Goal: Navigation & Orientation: Find specific page/section

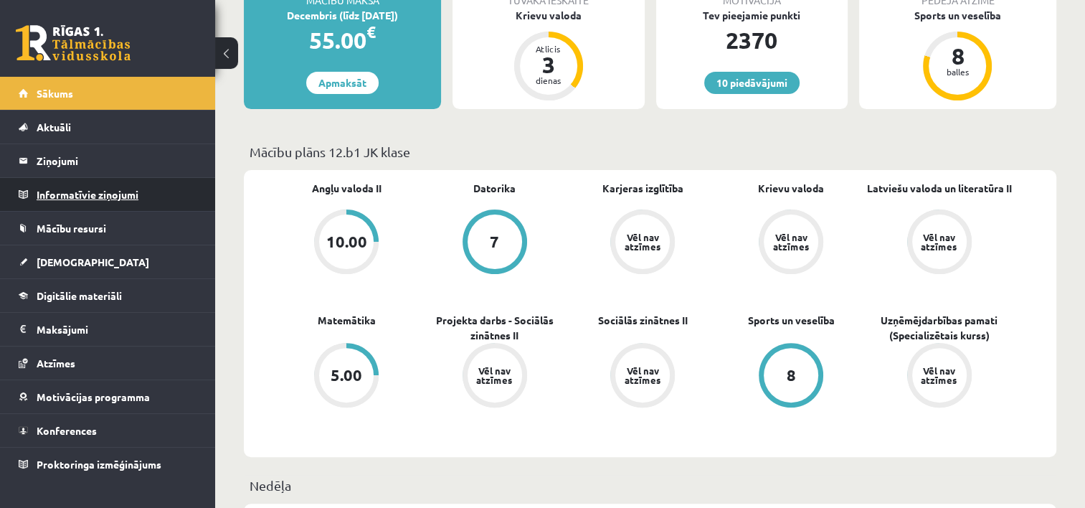
scroll to position [287, 0]
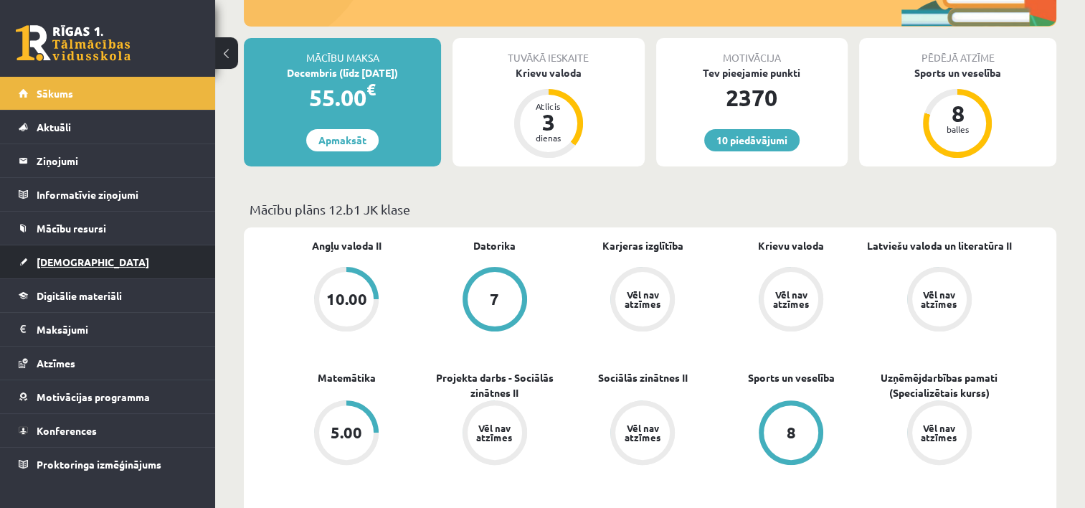
click at [60, 249] on link "[DEMOGRAPHIC_DATA]" at bounding box center [108, 261] width 179 height 33
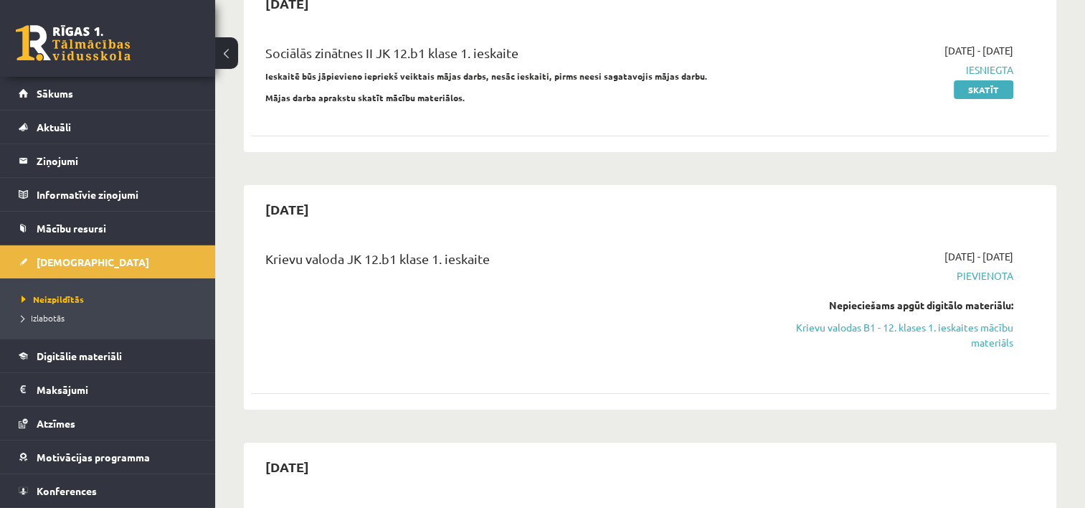
scroll to position [72, 0]
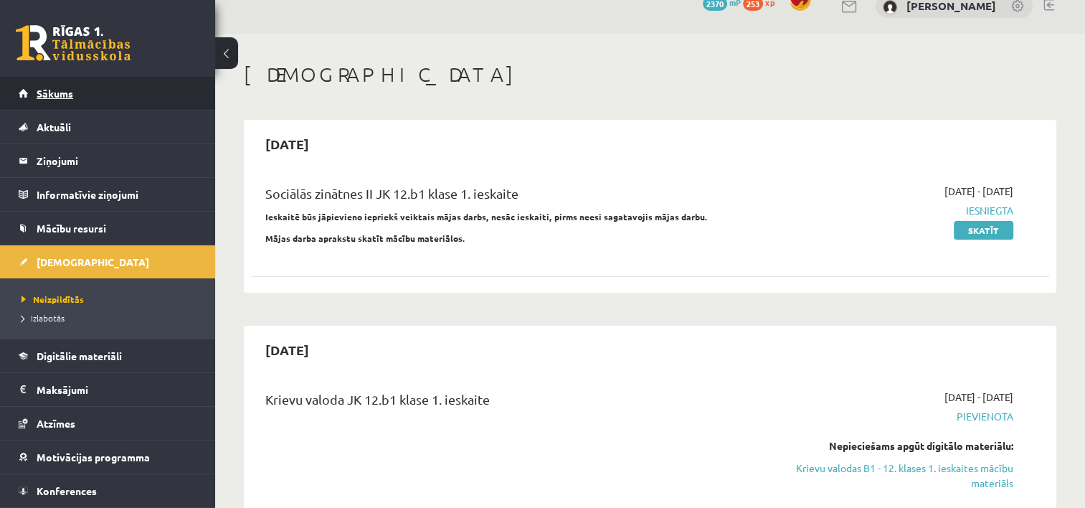
click at [60, 88] on span "Sākums" at bounding box center [55, 93] width 37 height 13
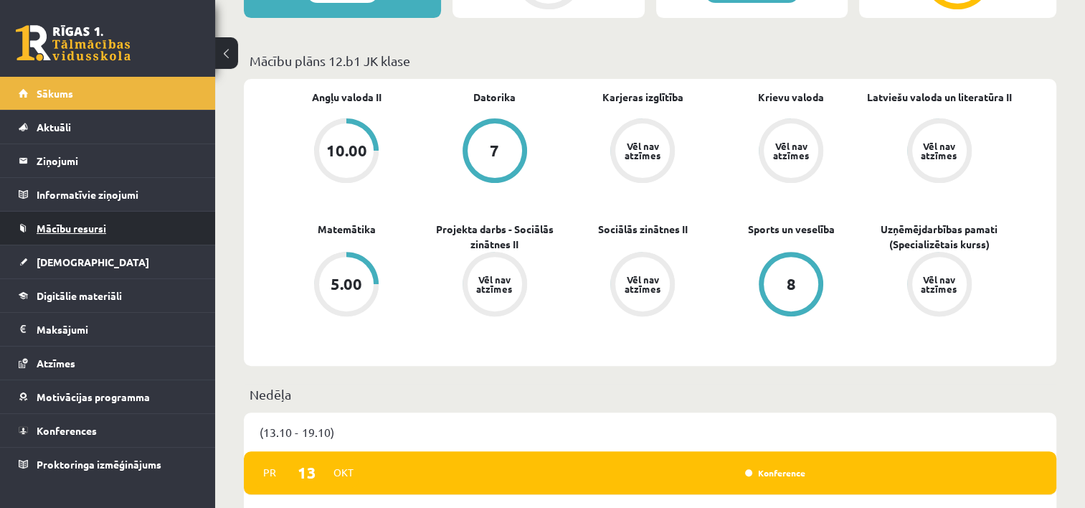
scroll to position [359, 0]
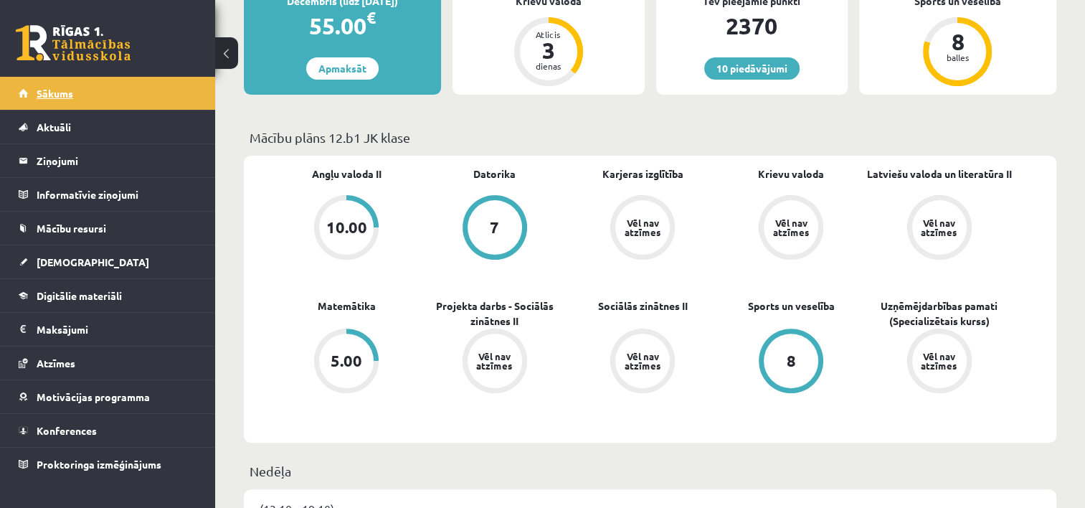
click at [60, 97] on span "Sākums" at bounding box center [55, 93] width 37 height 13
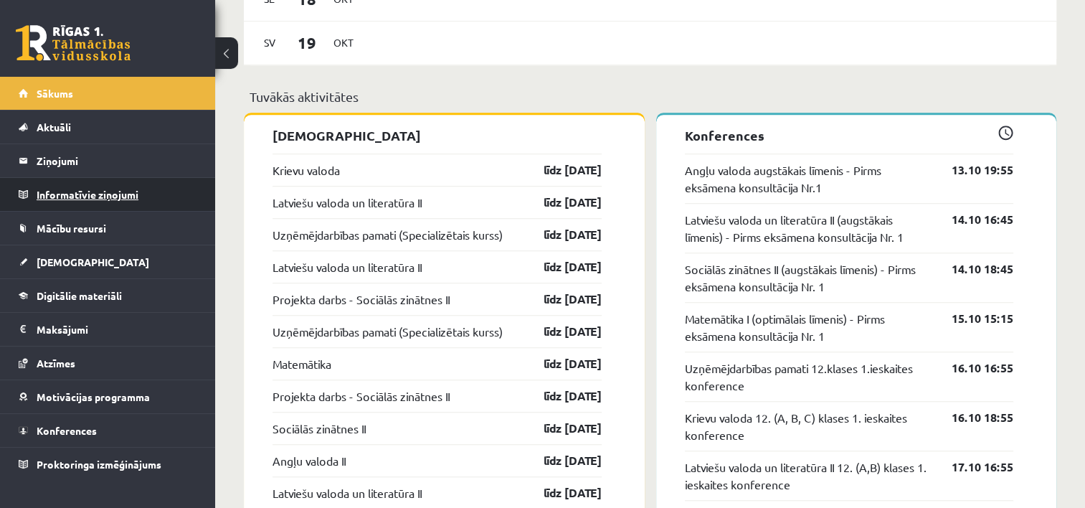
scroll to position [1076, 0]
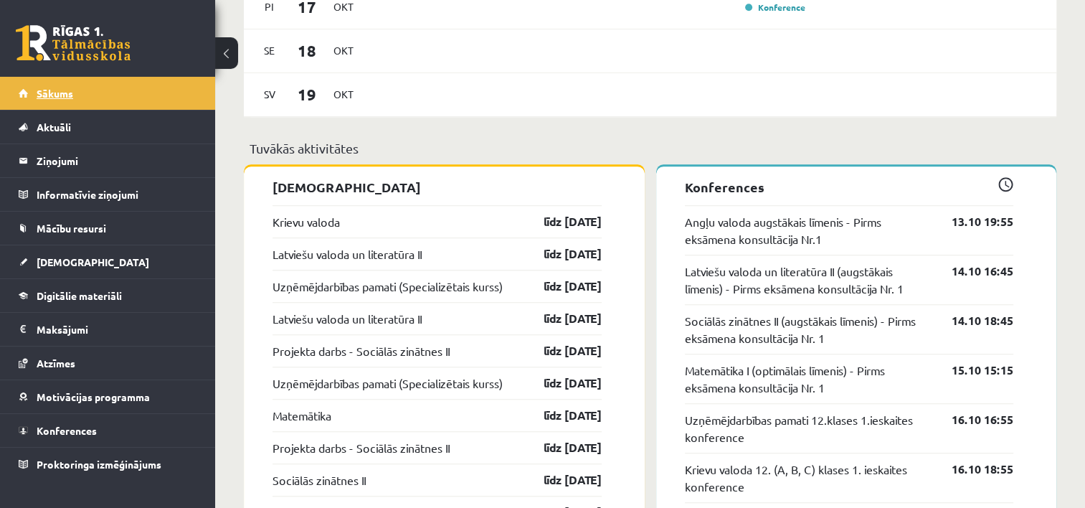
click at [47, 92] on span "Sākums" at bounding box center [55, 93] width 37 height 13
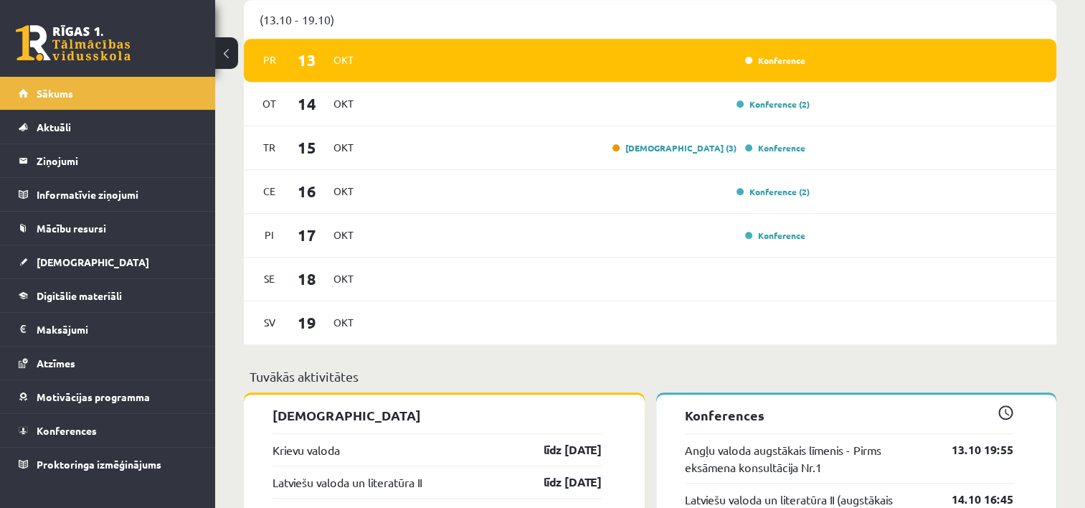
scroll to position [932, 0]
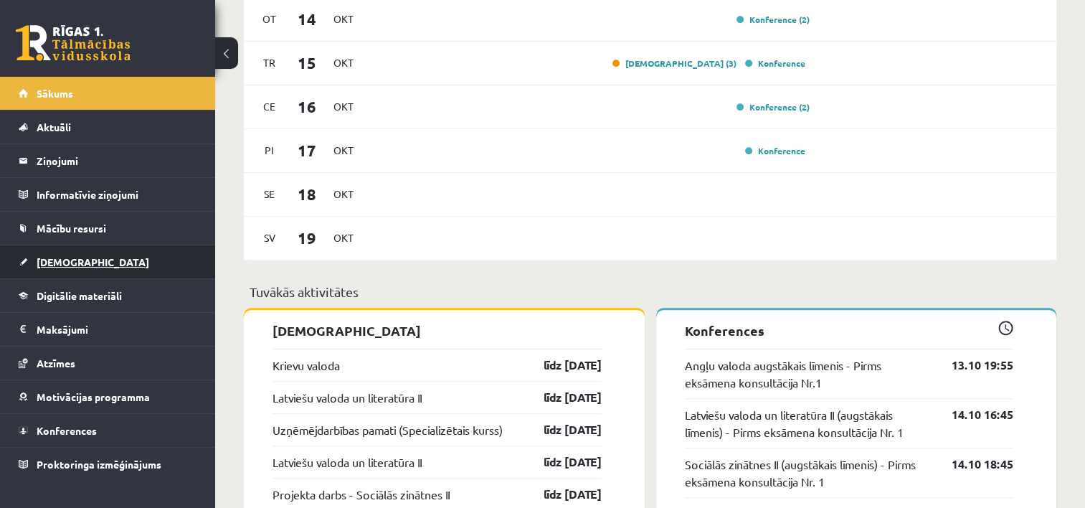
click at [59, 260] on span "[DEMOGRAPHIC_DATA]" at bounding box center [93, 261] width 113 height 13
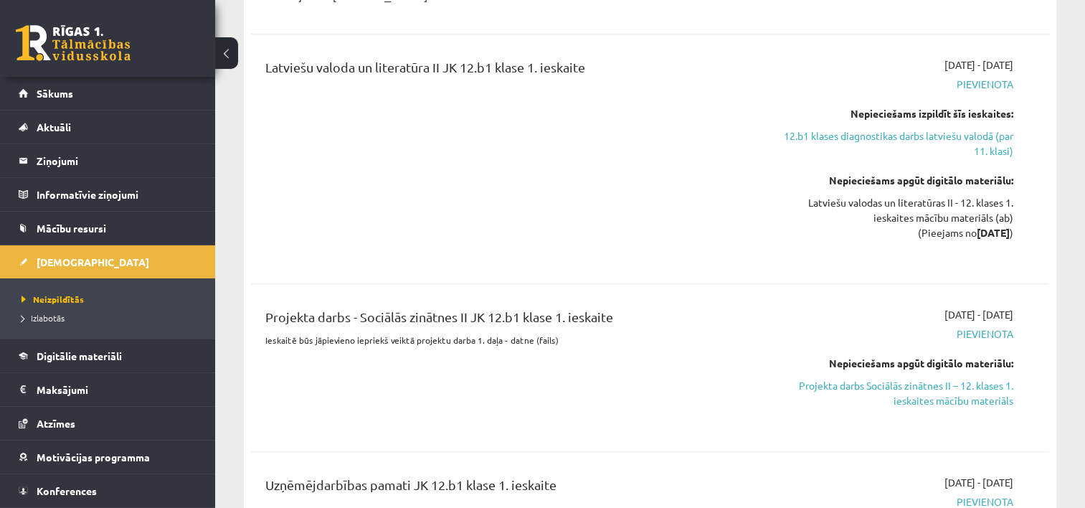
scroll to position [574, 0]
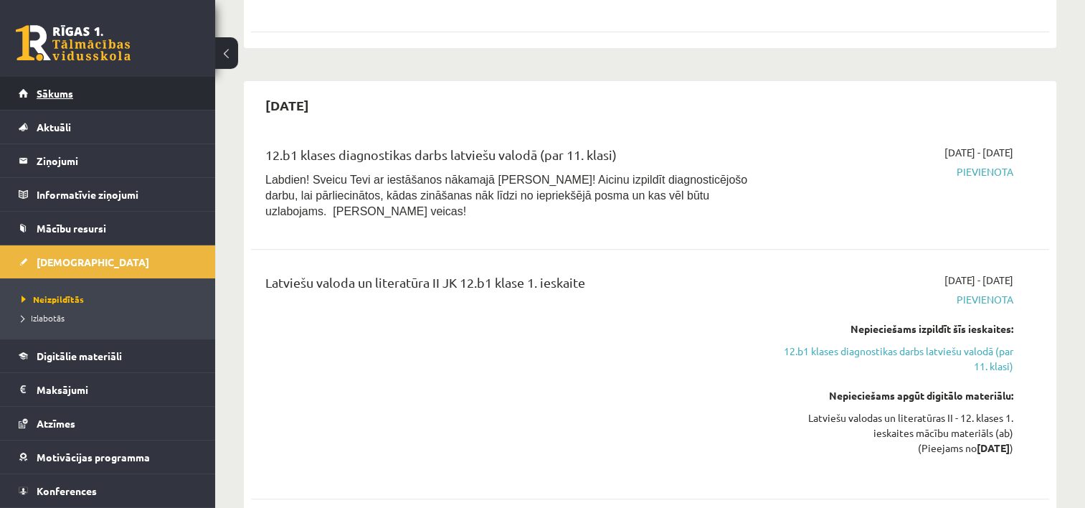
click at [57, 95] on span "Sākums" at bounding box center [55, 93] width 37 height 13
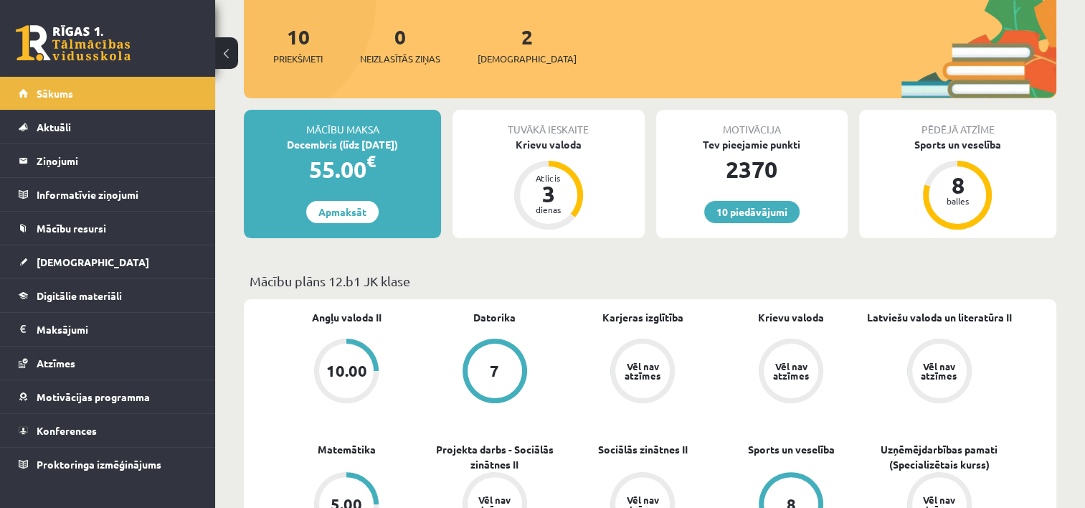
scroll to position [72, 0]
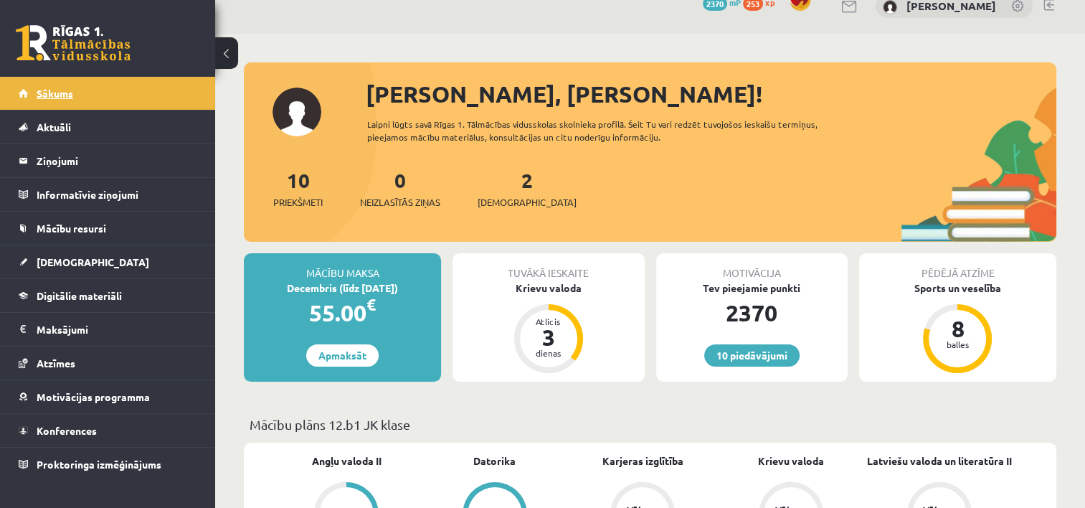
click at [51, 94] on span "Sākums" at bounding box center [55, 93] width 37 height 13
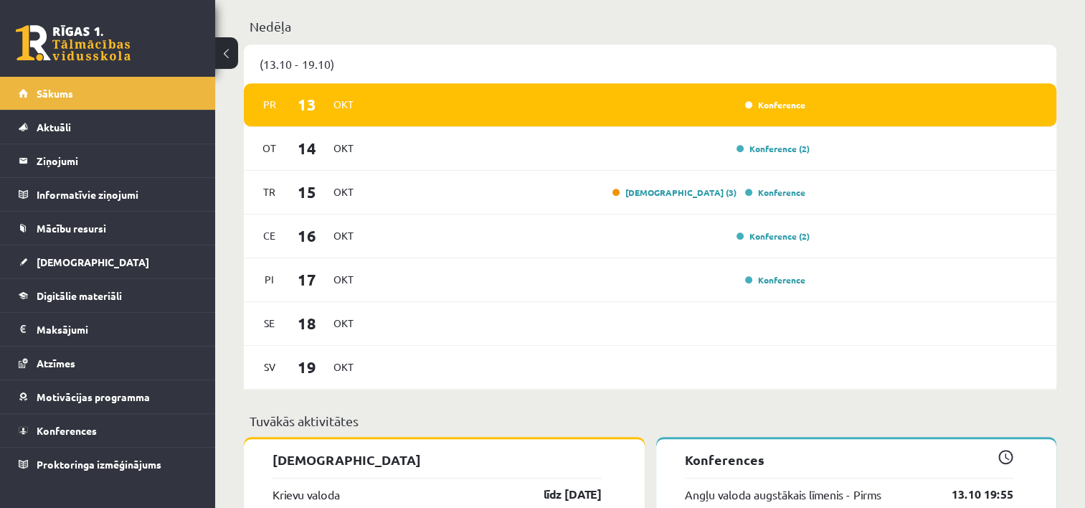
scroll to position [646, 0]
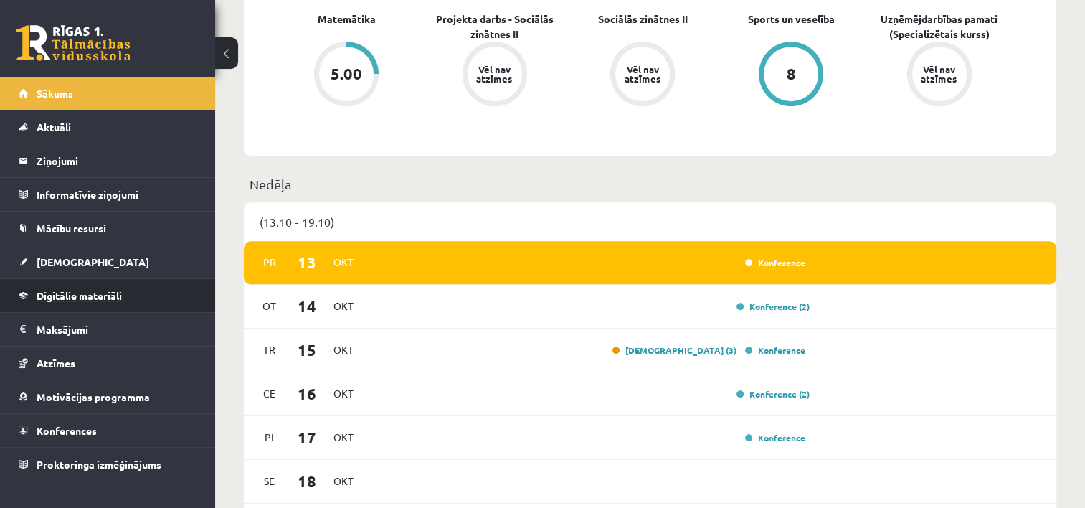
click at [57, 287] on link "Digitālie materiāli" at bounding box center [108, 295] width 179 height 33
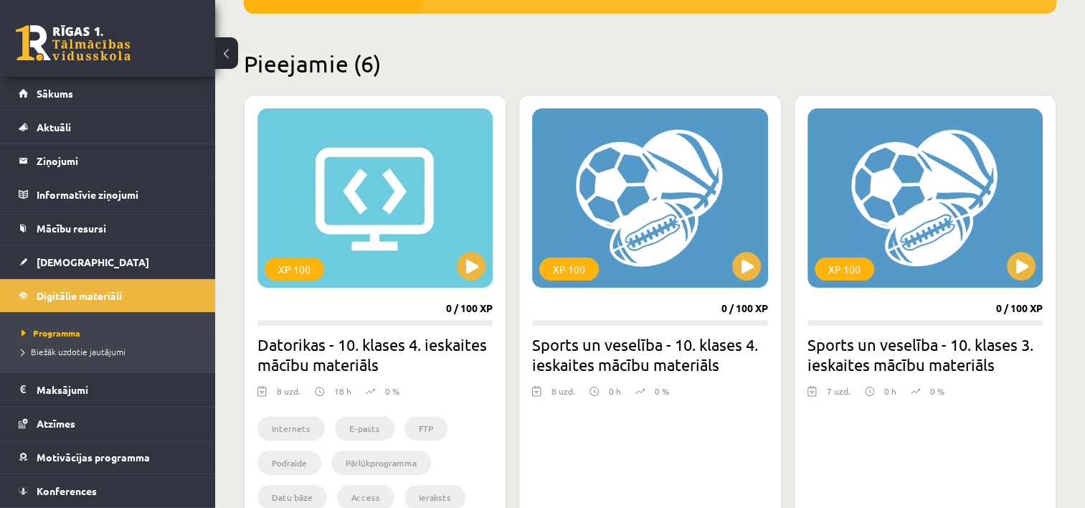
scroll to position [149, 0]
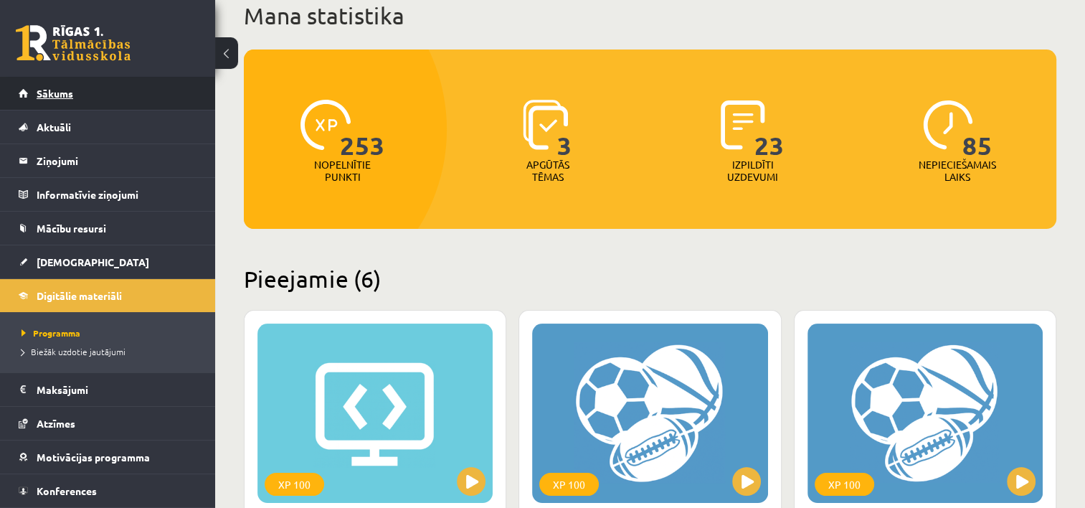
click at [47, 94] on span "Sākums" at bounding box center [55, 93] width 37 height 13
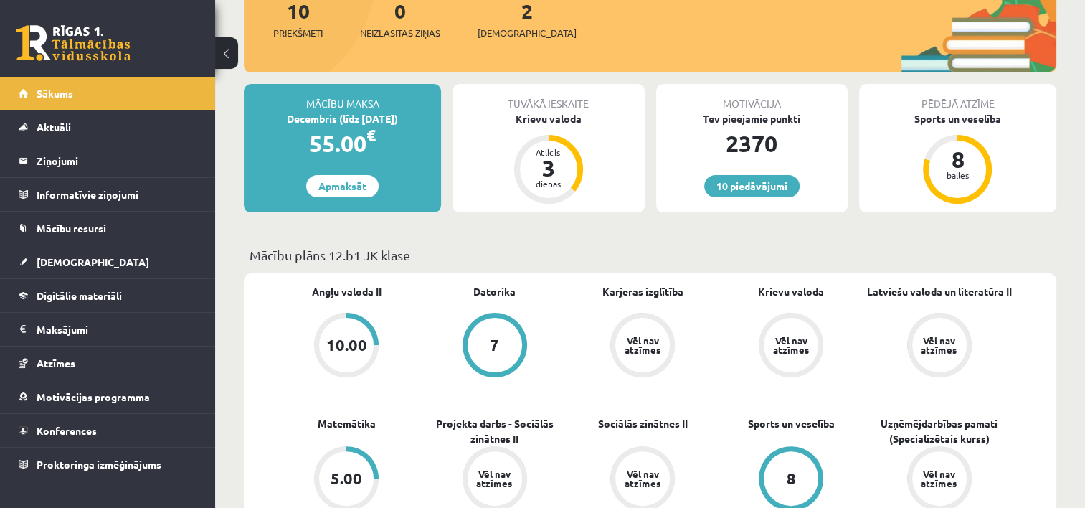
scroll to position [89, 0]
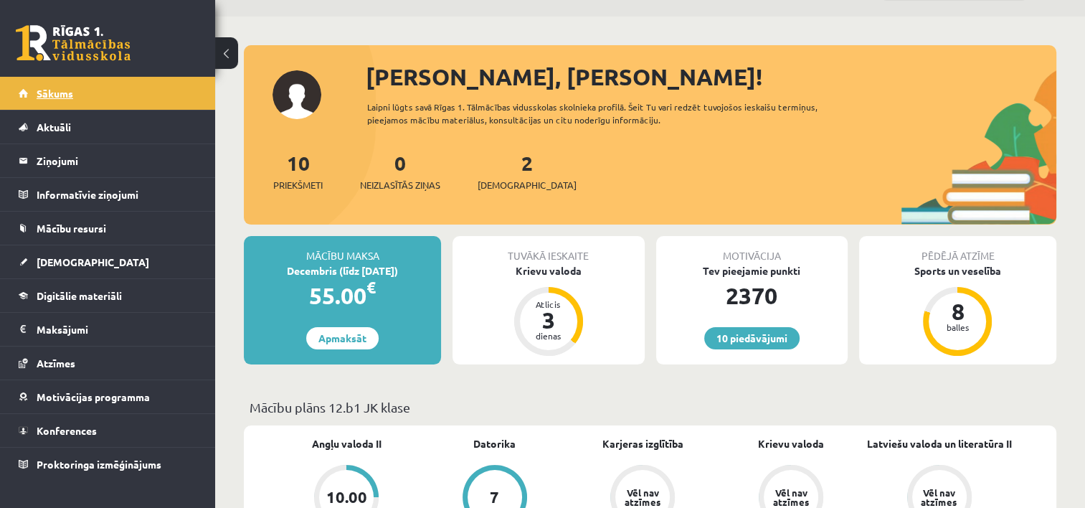
click at [49, 98] on span "Sākums" at bounding box center [55, 93] width 37 height 13
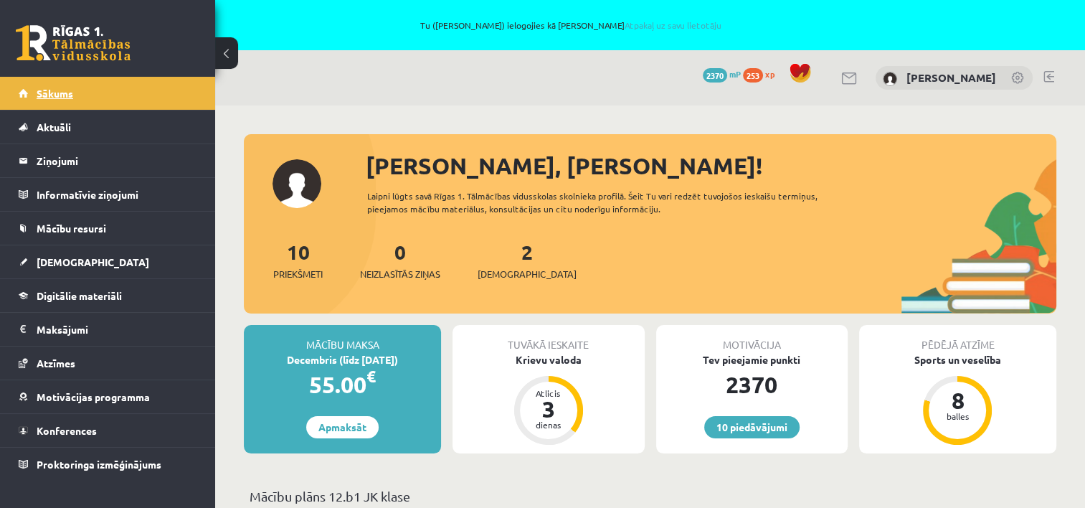
click at [55, 88] on span "Sākums" at bounding box center [55, 93] width 37 height 13
click at [47, 97] on span "Sākums" at bounding box center [55, 93] width 37 height 13
